Goal: Information Seeking & Learning: Learn about a topic

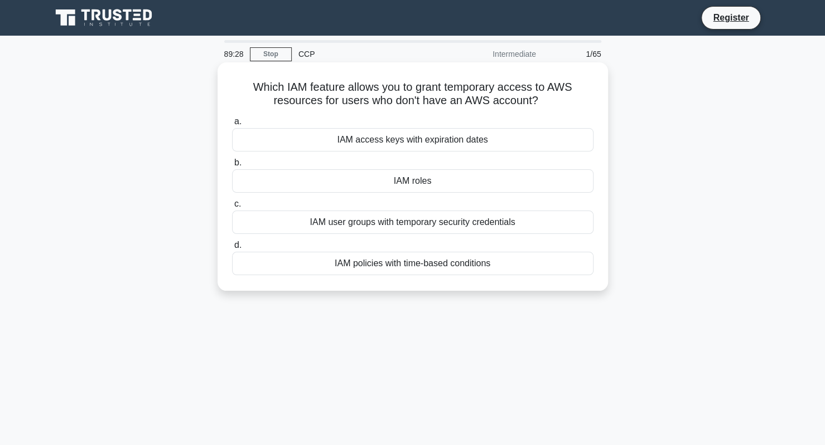
click at [374, 227] on div "IAM user groups with temporary security credentials" at bounding box center [412, 222] width 361 height 23
click at [232, 208] on input "c. IAM user groups with temporary security credentials" at bounding box center [232, 204] width 0 height 7
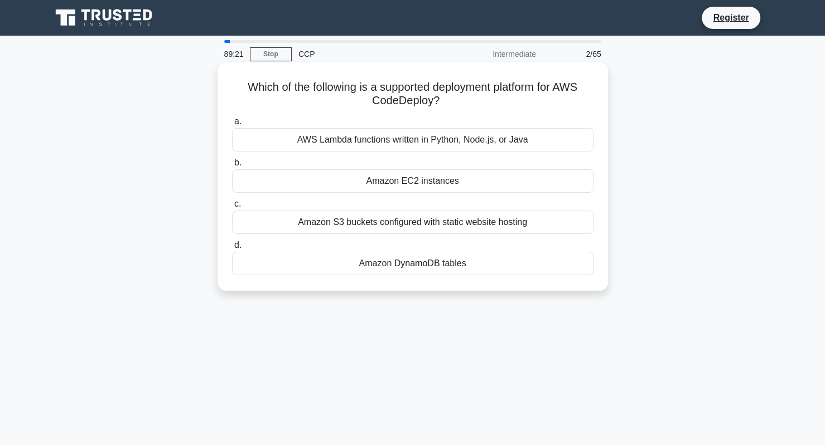
drag, startPoint x: 369, startPoint y: 102, endPoint x: 450, endPoint y: 104, distance: 81.4
click at [450, 104] on h5 "Which of the following is a supported deployment platform for AWS CodeDeploy? .…" at bounding box center [413, 94] width 364 height 28
click at [338, 191] on div "Amazon EC2 instances" at bounding box center [412, 180] width 361 height 23
click at [232, 167] on input "b. Amazon EC2 instances" at bounding box center [232, 162] width 0 height 7
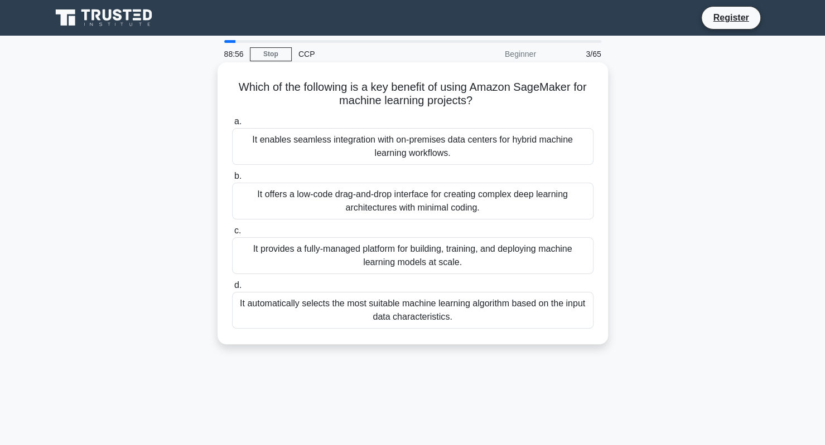
click at [342, 284] on label "d. It automatically selects the most suitable machine learning algorithm based …" at bounding box center [412, 304] width 361 height 50
click at [232, 284] on input "d. It automatically selects the most suitable machine learning algorithm based …" at bounding box center [232, 285] width 0 height 7
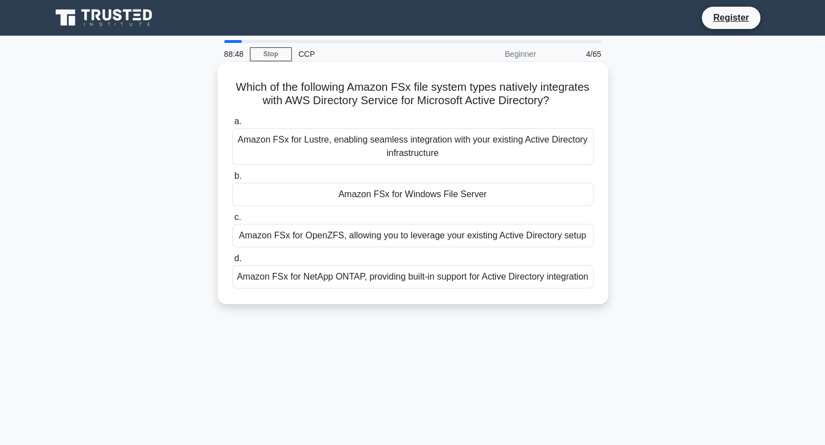
click at [384, 200] on div "Amazon FSx for Windows File Server" at bounding box center [412, 194] width 361 height 23
click at [232, 180] on input "b. Amazon FSx for Windows File Server" at bounding box center [232, 176] width 0 height 7
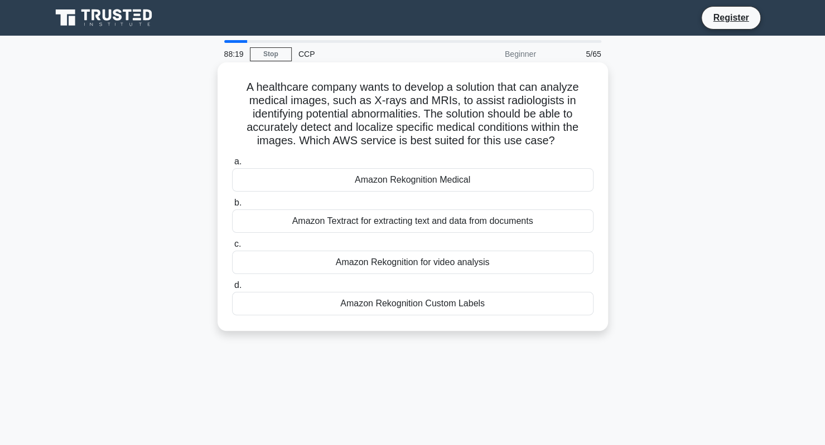
click at [343, 181] on div "Amazon Rekognition Medical" at bounding box center [412, 179] width 361 height 23
click at [232, 166] on input "a. Amazon Rekognition Medical" at bounding box center [232, 161] width 0 height 7
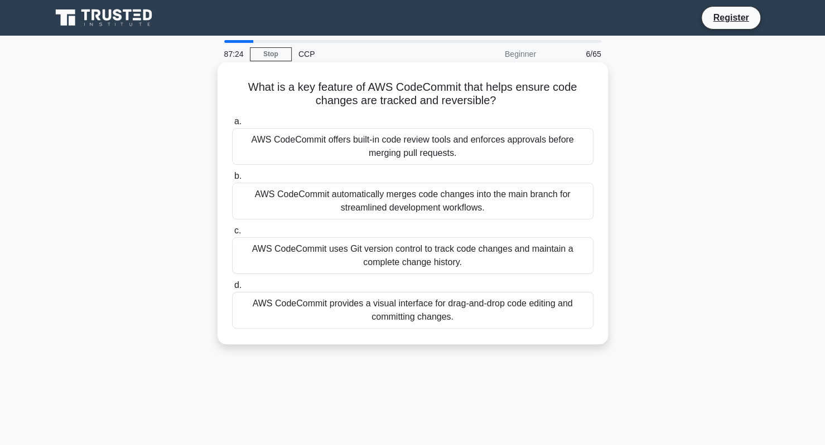
click at [341, 257] on div "AWS CodeCommit uses Git version control to track code changes and maintain a co…" at bounding box center [412, 256] width 361 height 37
click at [232, 235] on input "c. AWS CodeCommit uses Git version control to track code changes and maintain a…" at bounding box center [232, 230] width 0 height 7
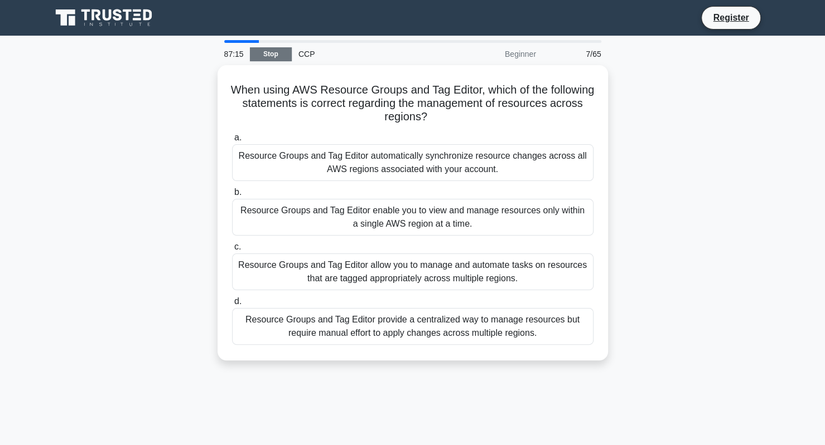
click at [260, 51] on link "Stop" at bounding box center [271, 54] width 42 height 14
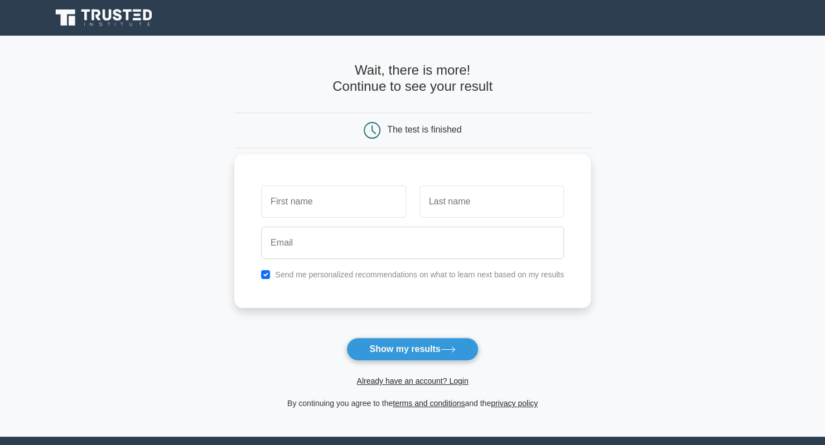
click at [354, 200] on input "text" at bounding box center [333, 202] width 144 height 32
click at [382, 348] on button "Show my results" at bounding box center [412, 349] width 132 height 23
click at [387, 379] on link "Already have an account? Login" at bounding box center [412, 381] width 112 height 9
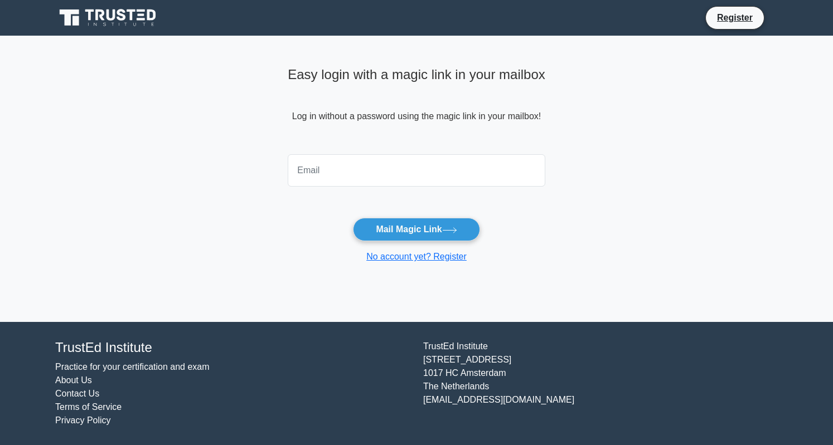
click at [362, 182] on input "email" at bounding box center [417, 170] width 258 height 32
type input "[EMAIL_ADDRESS][DOMAIN_NAME]"
click at [391, 234] on button "Mail Magic Link" at bounding box center [416, 229] width 127 height 23
